Goal: Task Accomplishment & Management: Use online tool/utility

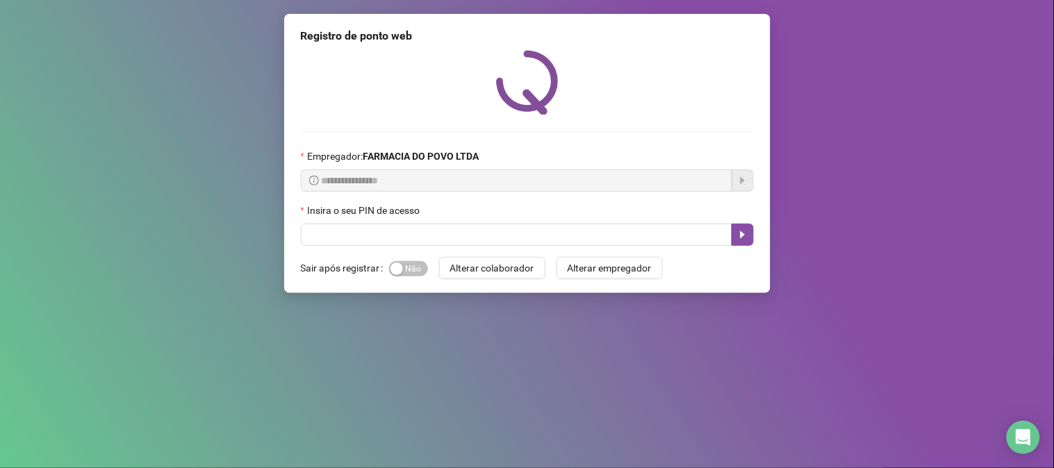
click at [439, 257] on button "Alterar colaborador" at bounding box center [492, 268] width 106 height 22
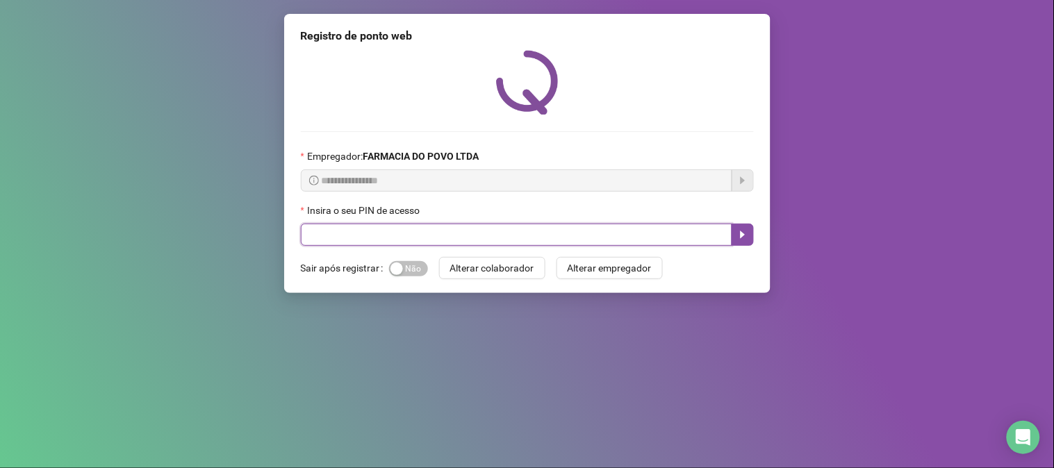
drag, startPoint x: 518, startPoint y: 233, endPoint x: 415, endPoint y: 234, distance: 102.8
click at [509, 233] on input "text" at bounding box center [516, 235] width 431 height 22
type input "**"
click at [745, 238] on icon "caret-right" at bounding box center [742, 234] width 11 height 11
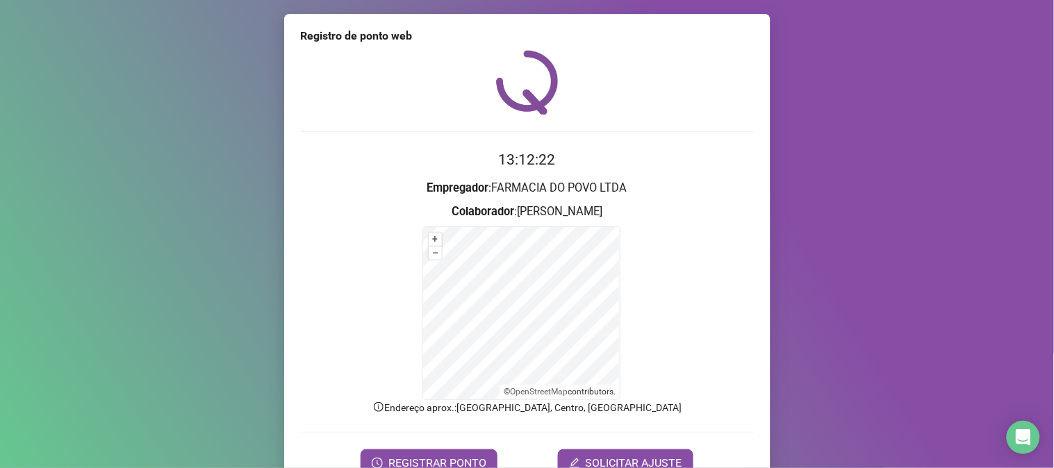
scroll to position [69, 0]
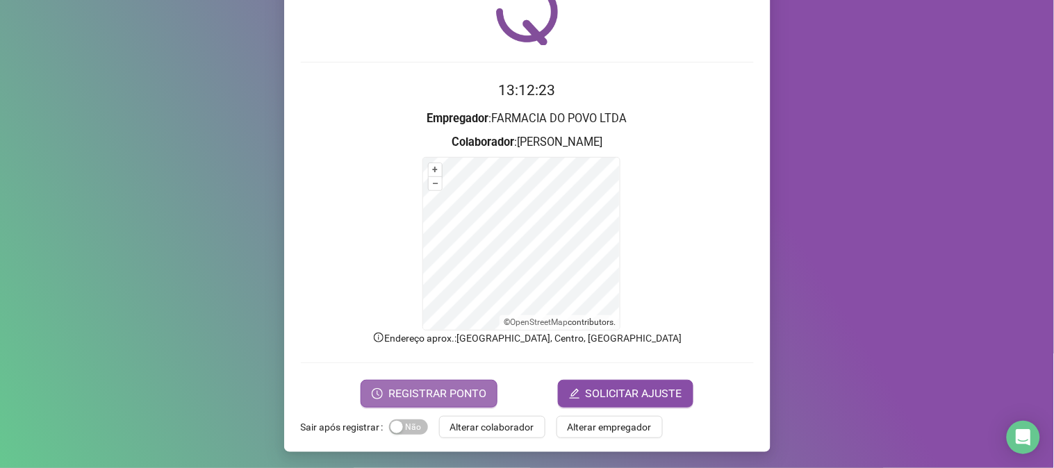
click at [434, 396] on span "REGISTRAR PONTO" at bounding box center [437, 394] width 98 height 17
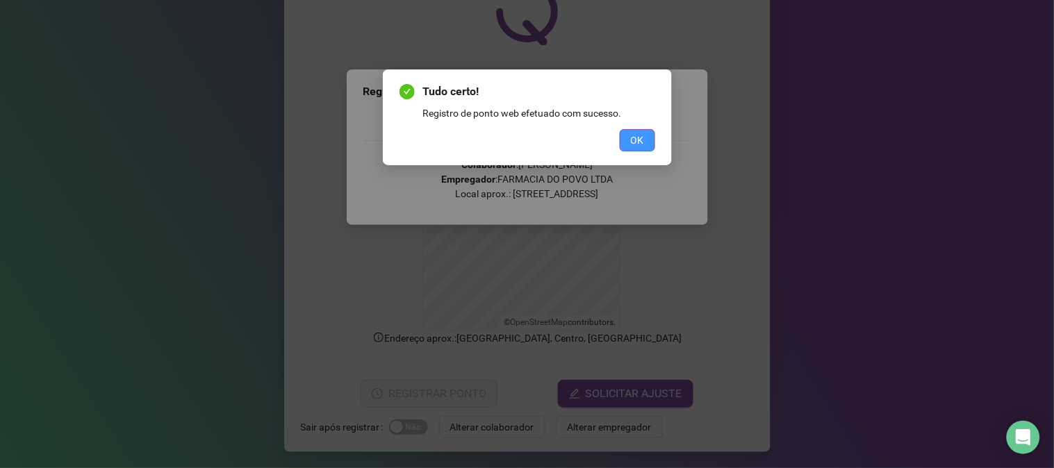
click at [642, 135] on span "OK" at bounding box center [637, 140] width 13 height 15
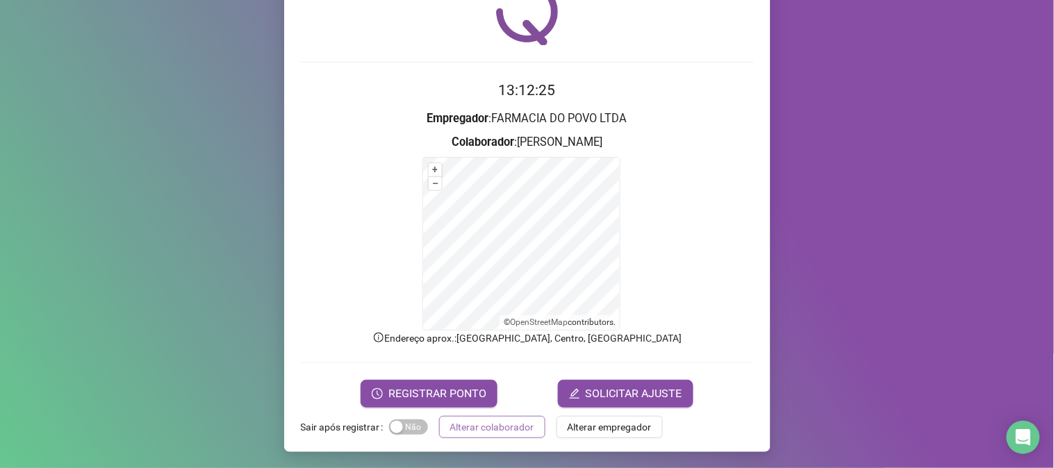
click at [502, 420] on span "Alterar colaborador" at bounding box center [492, 427] width 84 height 15
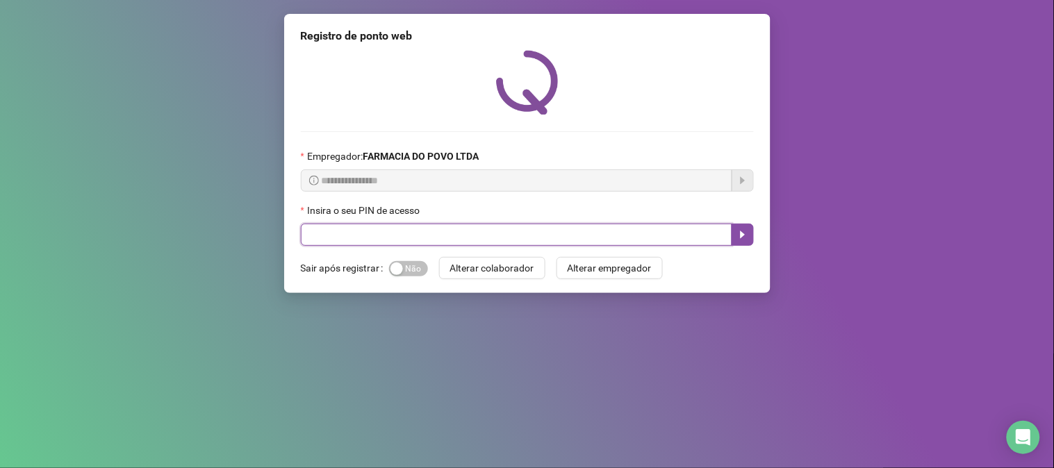
click at [407, 236] on input "text" at bounding box center [516, 235] width 431 height 22
type input "**"
click at [746, 231] on icon "caret-right" at bounding box center [742, 234] width 11 height 11
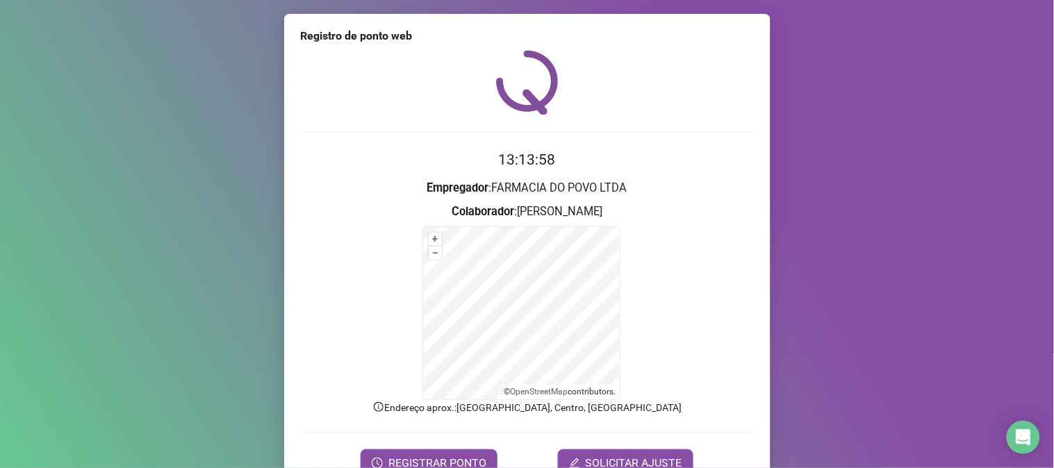
scroll to position [69, 0]
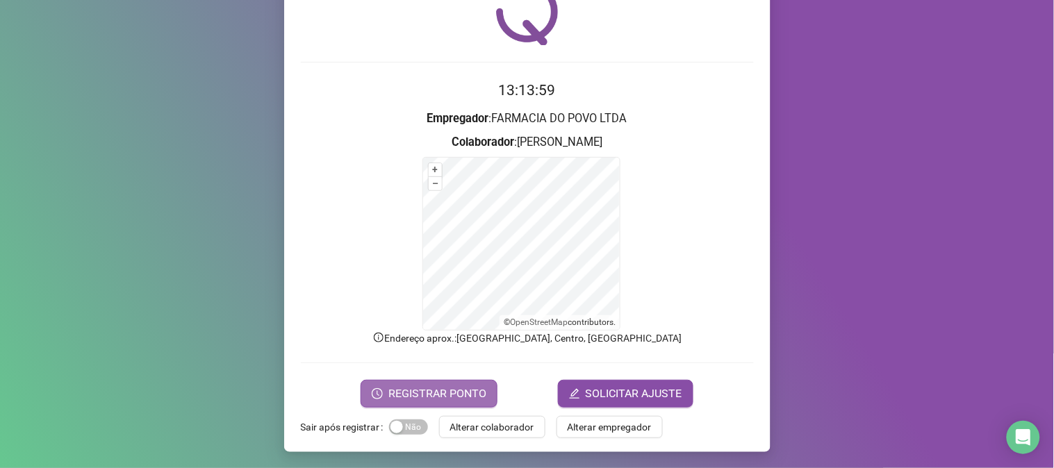
click at [438, 392] on span "REGISTRAR PONTO" at bounding box center [437, 394] width 98 height 17
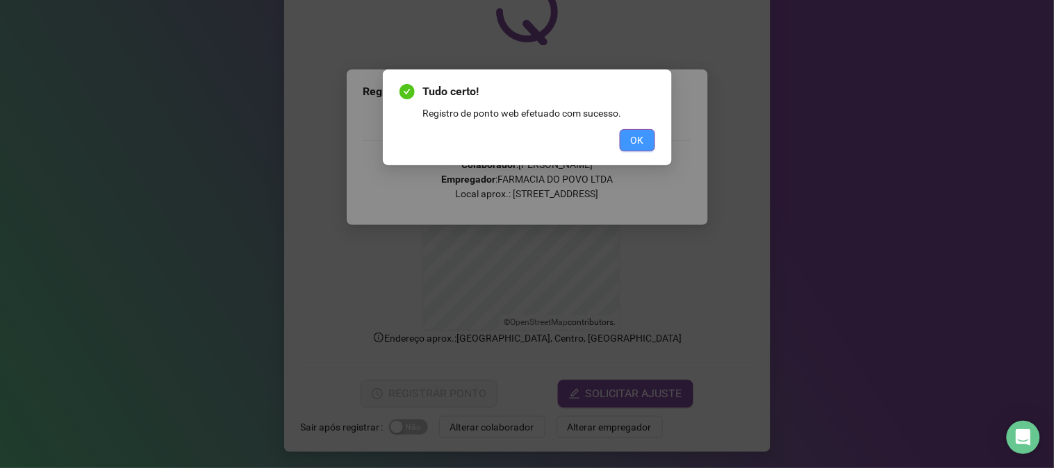
click at [630, 138] on button "OK" at bounding box center [637, 140] width 35 height 22
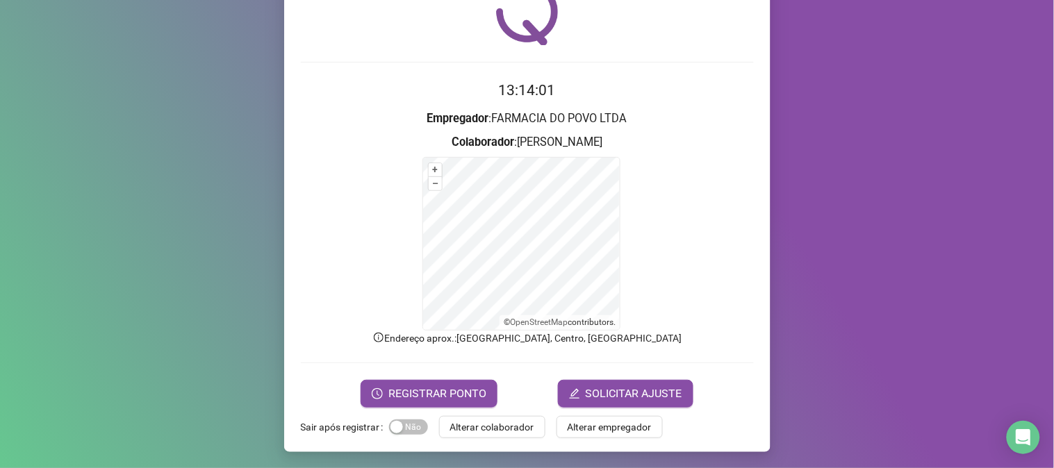
click at [630, 138] on div "Tudo certo! Registro de ponto web efetuado com sucesso. OK" at bounding box center [527, 234] width 1054 height 468
click at [414, 427] on span "Sim Não" at bounding box center [408, 427] width 39 height 15
click at [404, 425] on span "Sim Não" at bounding box center [408, 427] width 39 height 15
click at [501, 425] on span "Alterar colaborador" at bounding box center [492, 427] width 84 height 15
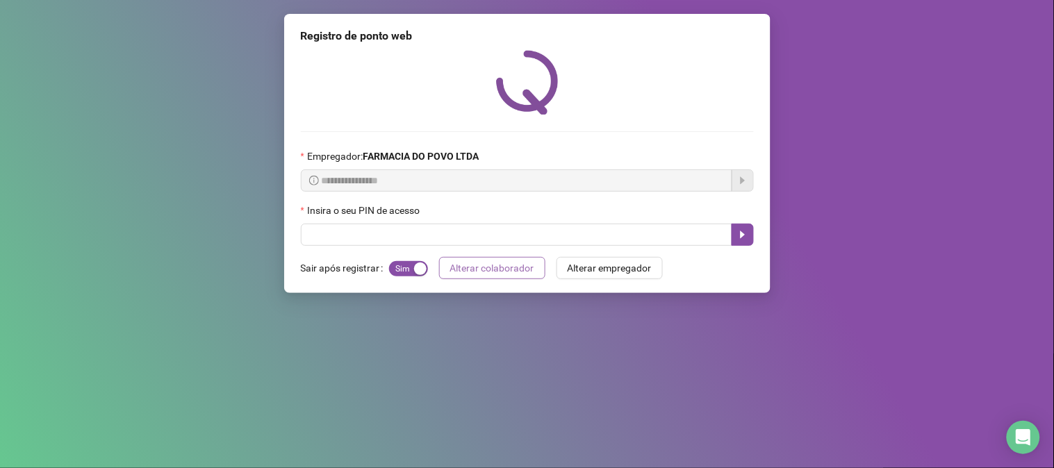
scroll to position [0, 0]
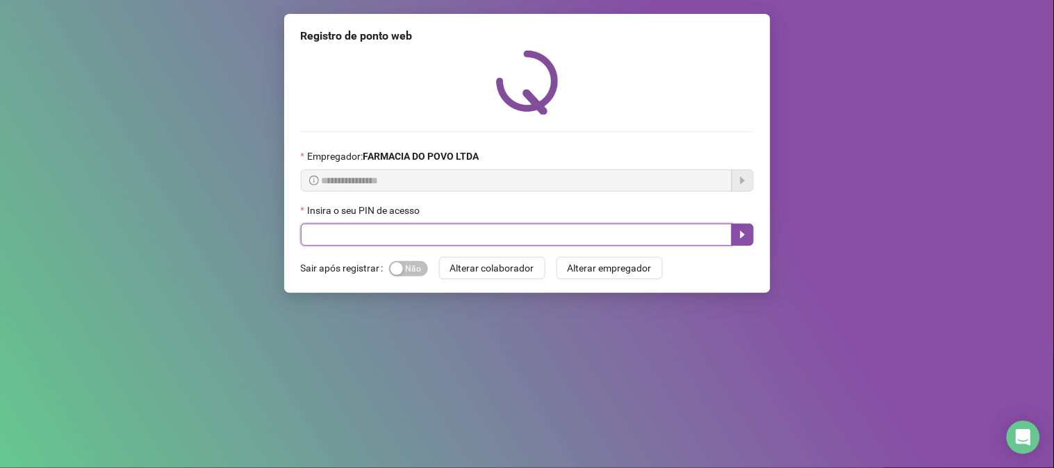
click at [345, 231] on input "text" at bounding box center [516, 235] width 431 height 22
type input "**"
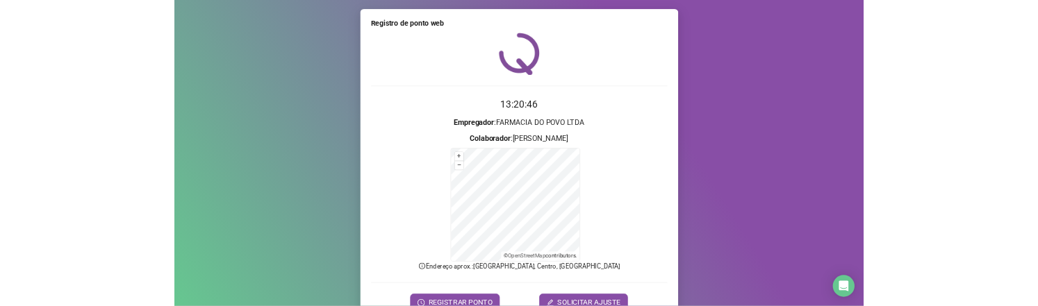
scroll to position [69, 0]
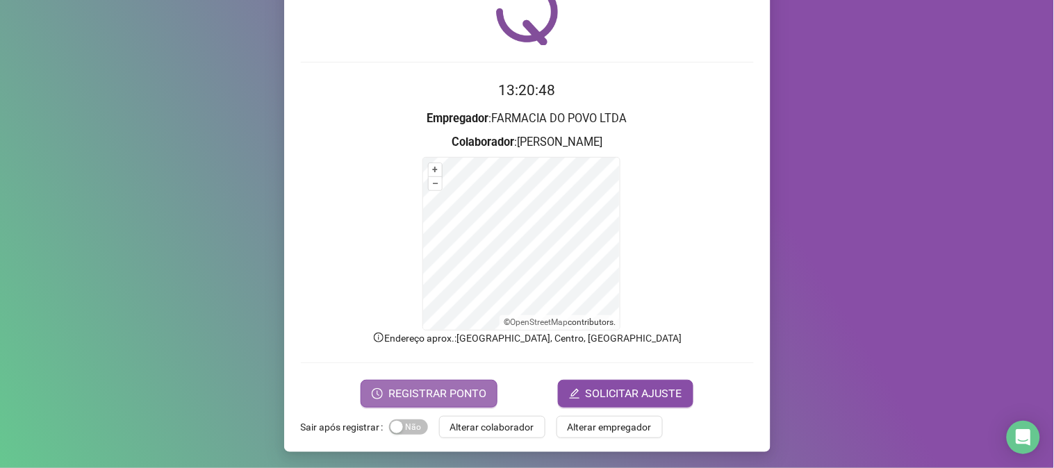
click at [416, 397] on span "REGISTRAR PONTO" at bounding box center [437, 394] width 98 height 17
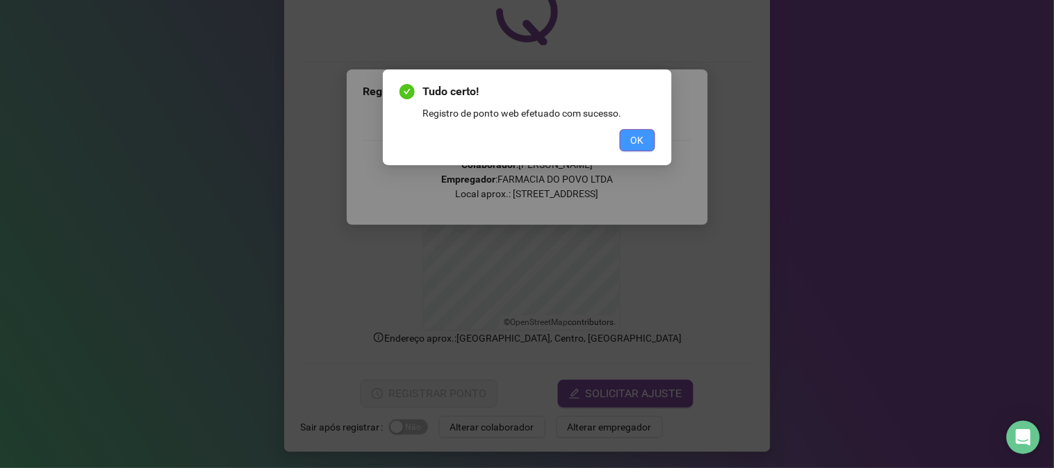
click at [636, 142] on span "OK" at bounding box center [637, 140] width 13 height 15
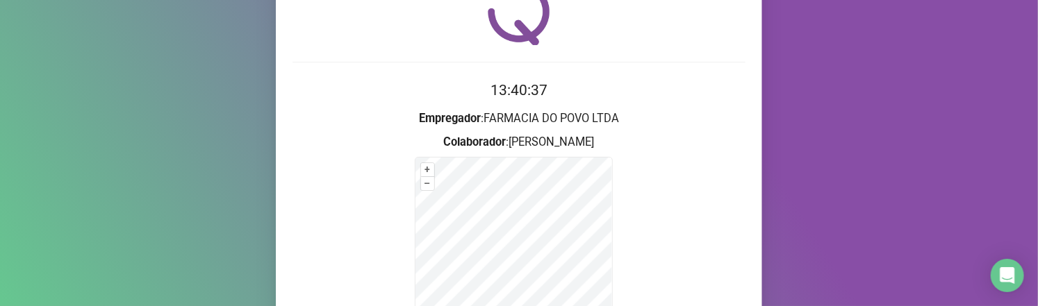
scroll to position [224, 0]
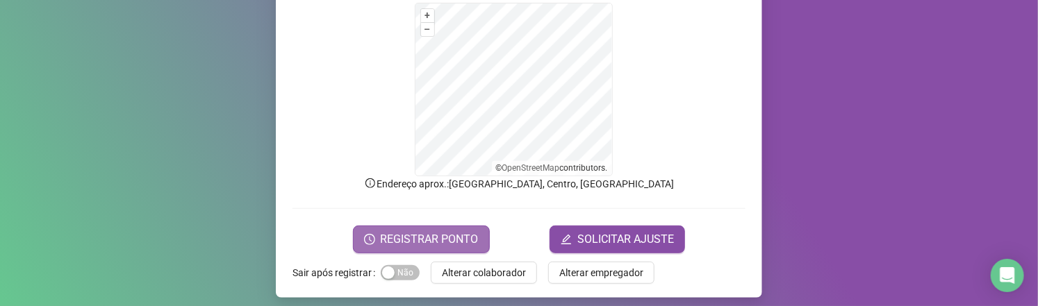
click at [457, 235] on span "REGISTRAR PONTO" at bounding box center [430, 239] width 98 height 17
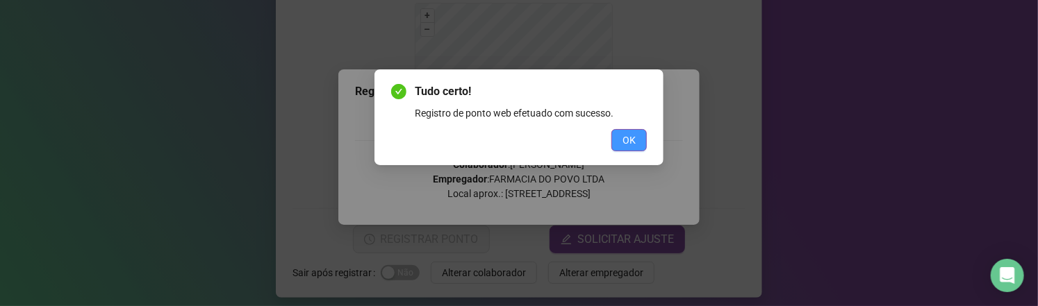
click at [623, 142] on span "OK" at bounding box center [629, 140] width 13 height 15
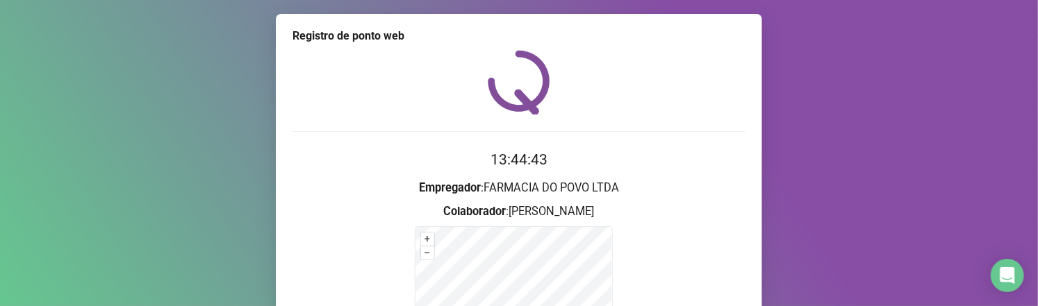
scroll to position [231, 0]
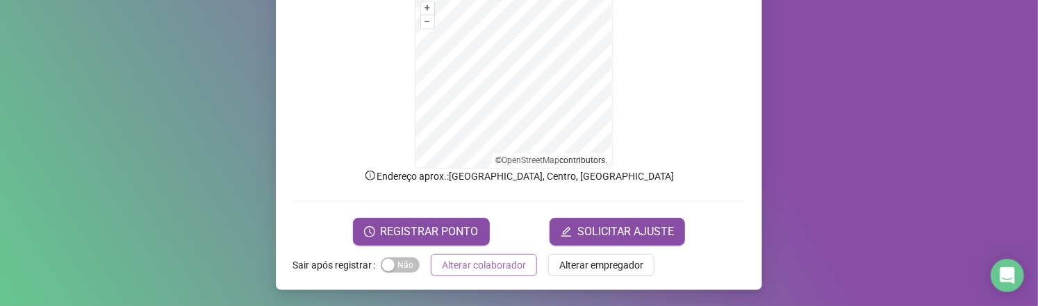
click at [460, 270] on span "Alterar colaborador" at bounding box center [484, 265] width 84 height 15
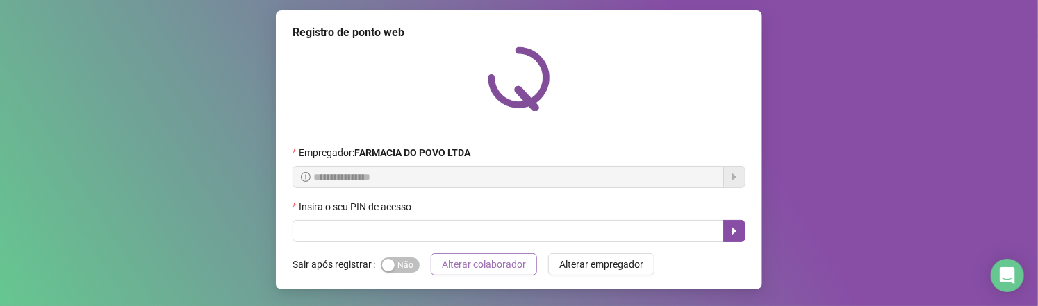
scroll to position [6, 0]
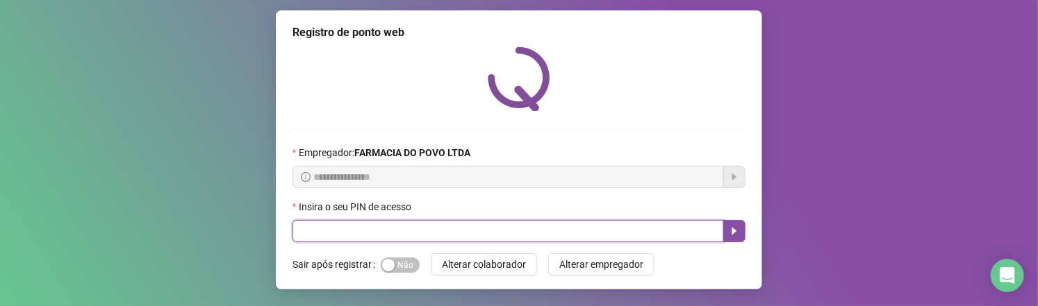
click at [428, 228] on input "text" at bounding box center [508, 231] width 431 height 22
type input "**"
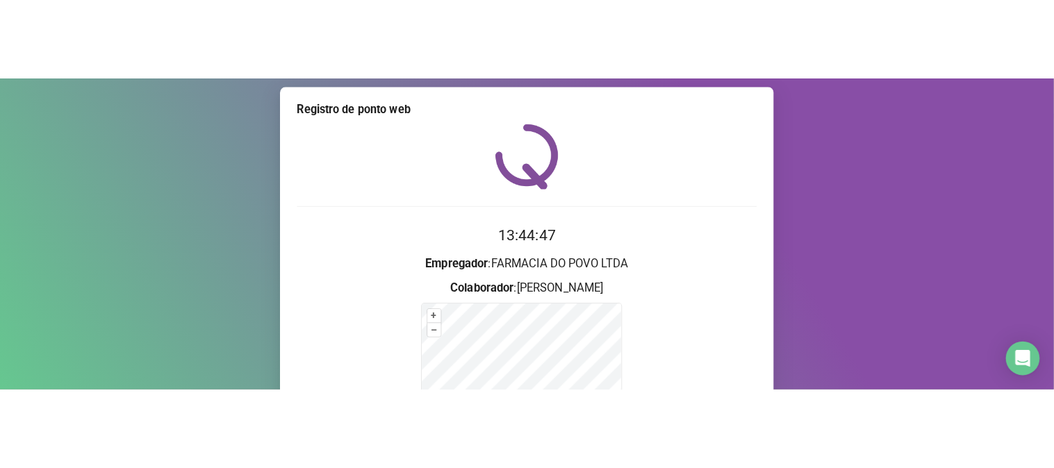
scroll to position [231, 0]
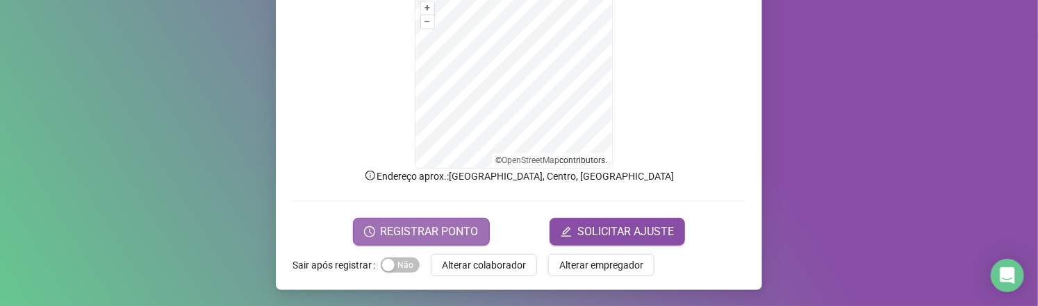
click at [381, 240] on button "REGISTRAR PONTO" at bounding box center [421, 232] width 137 height 28
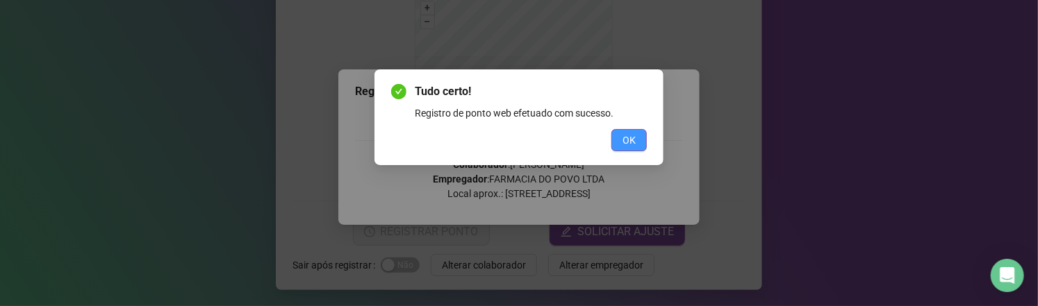
click at [627, 148] on button "OK" at bounding box center [628, 140] width 35 height 22
click at [627, 148] on div "Tudo certo! Registro de ponto web efetuado com sucesso. OK" at bounding box center [519, 153] width 1038 height 306
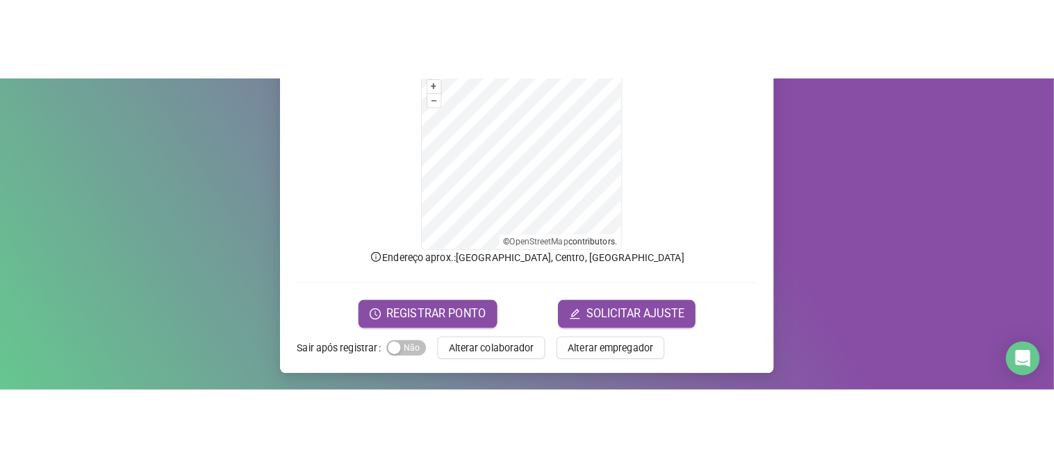
scroll to position [69, 0]
